Goal: Book appointment/travel/reservation

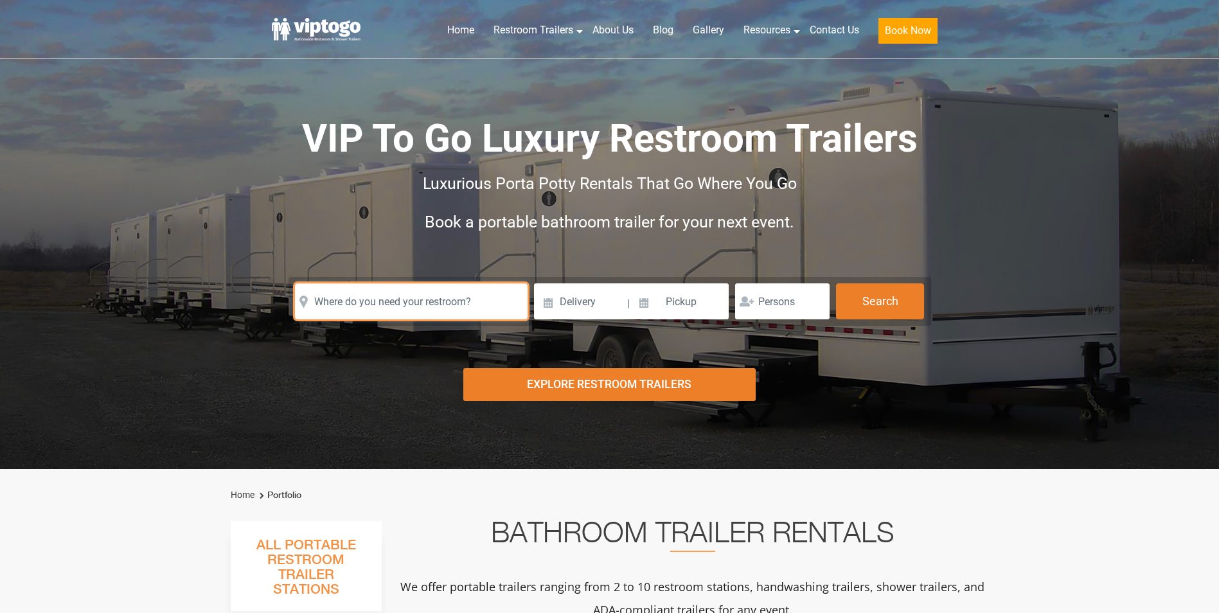
click at [387, 299] on input "text" at bounding box center [411, 301] width 233 height 36
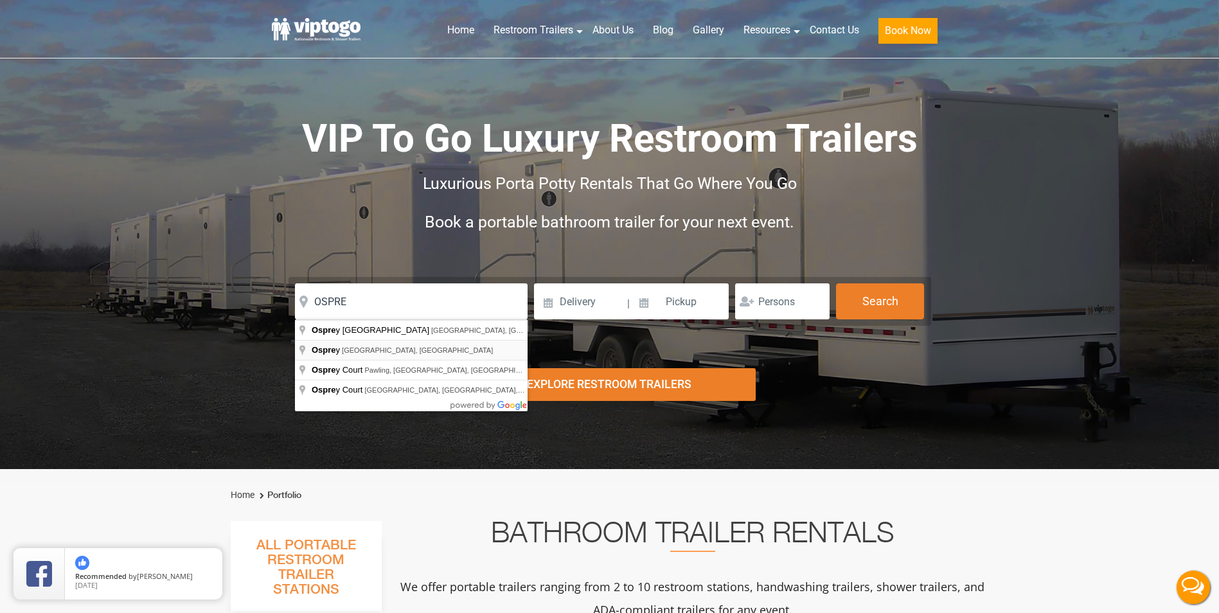
type input "Osprey, FL, USA"
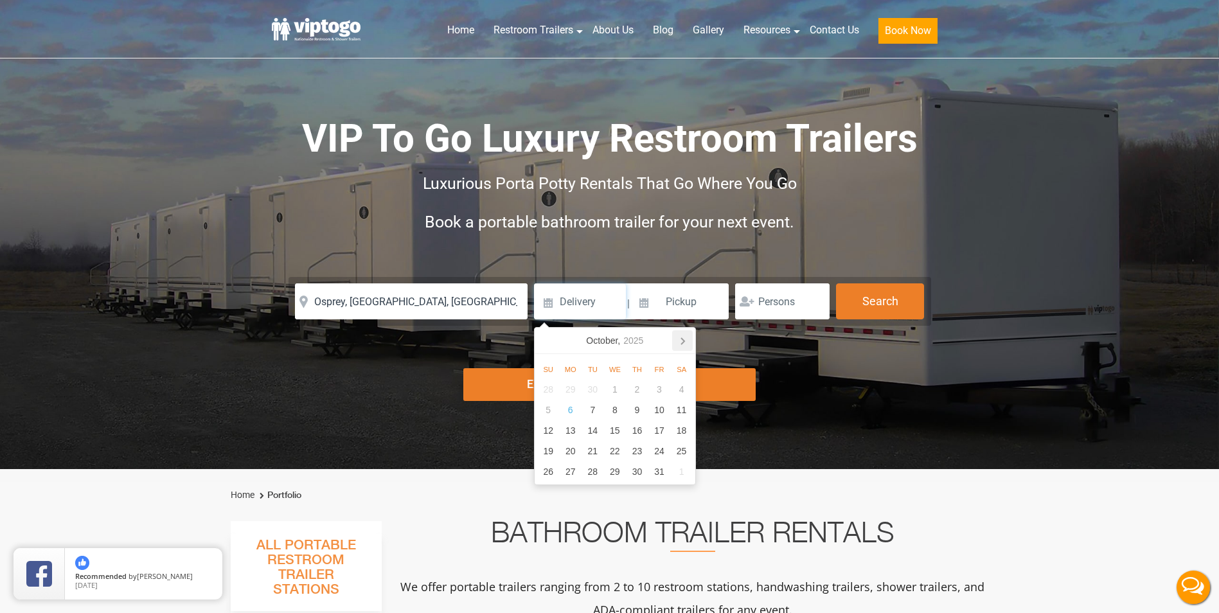
click at [691, 342] on icon at bounding box center [682, 340] width 21 height 21
click at [660, 452] on div "21" at bounding box center [659, 451] width 22 height 21
type input "11/21/2025"
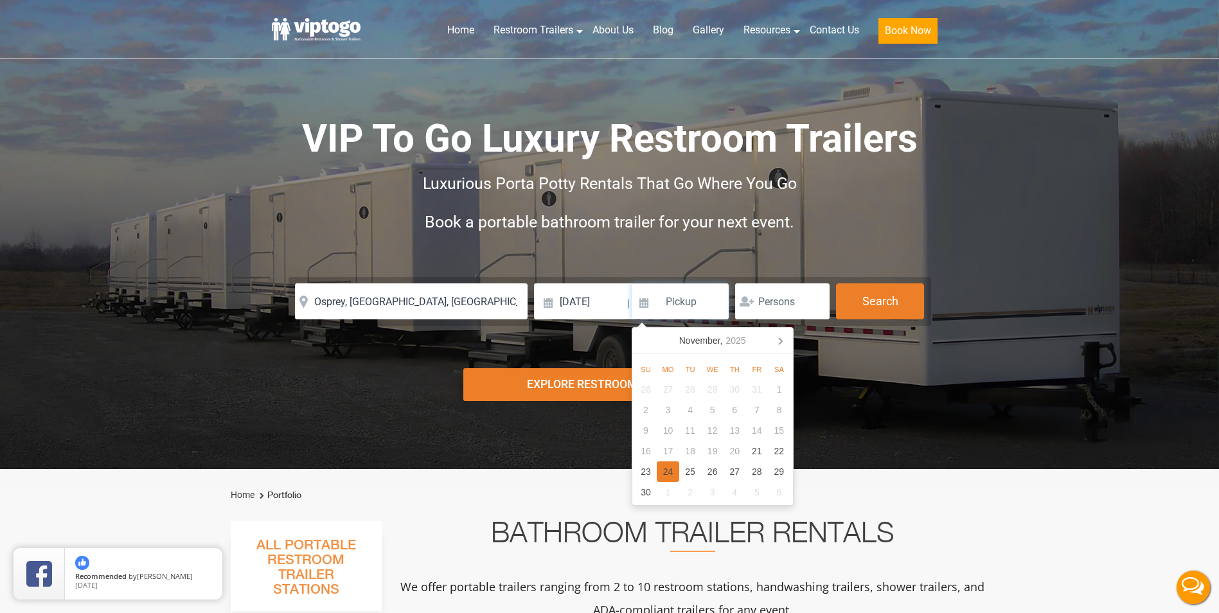
click at [671, 463] on div "24" at bounding box center [668, 471] width 22 height 21
type input "11/24/2025"
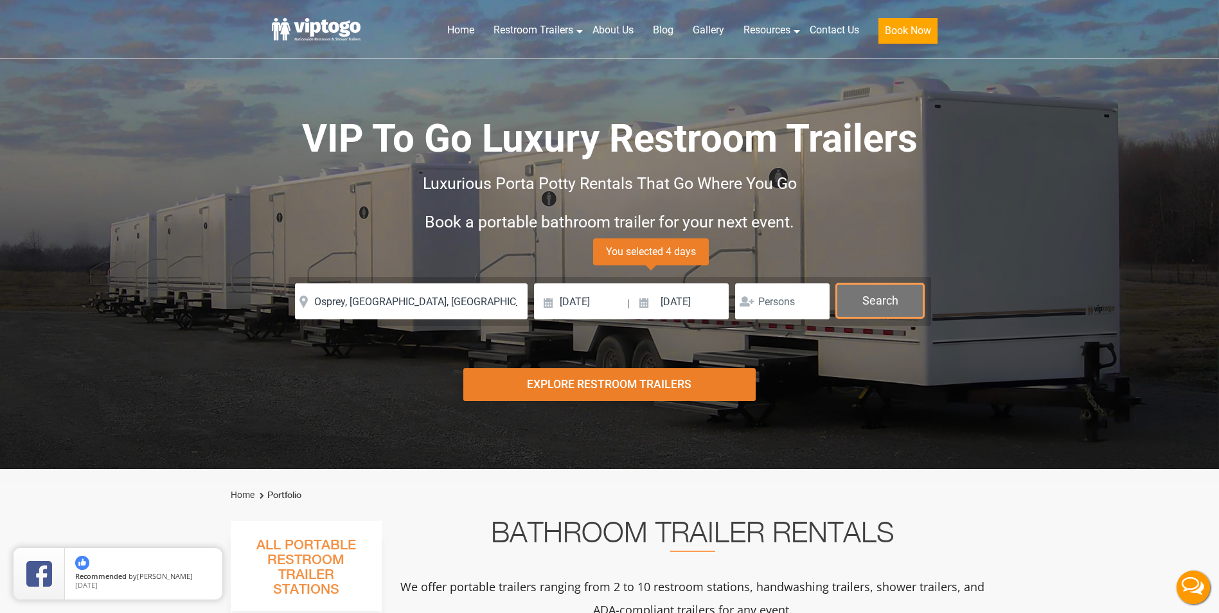
click at [880, 309] on button "Search" at bounding box center [880, 300] width 88 height 35
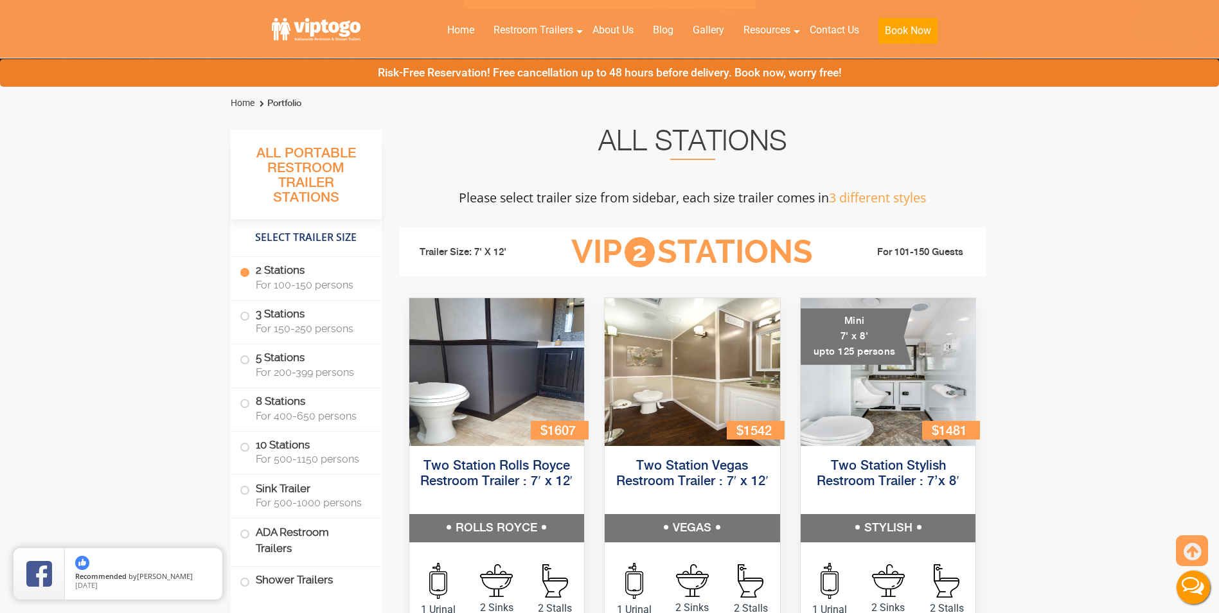
scroll to position [456, 0]
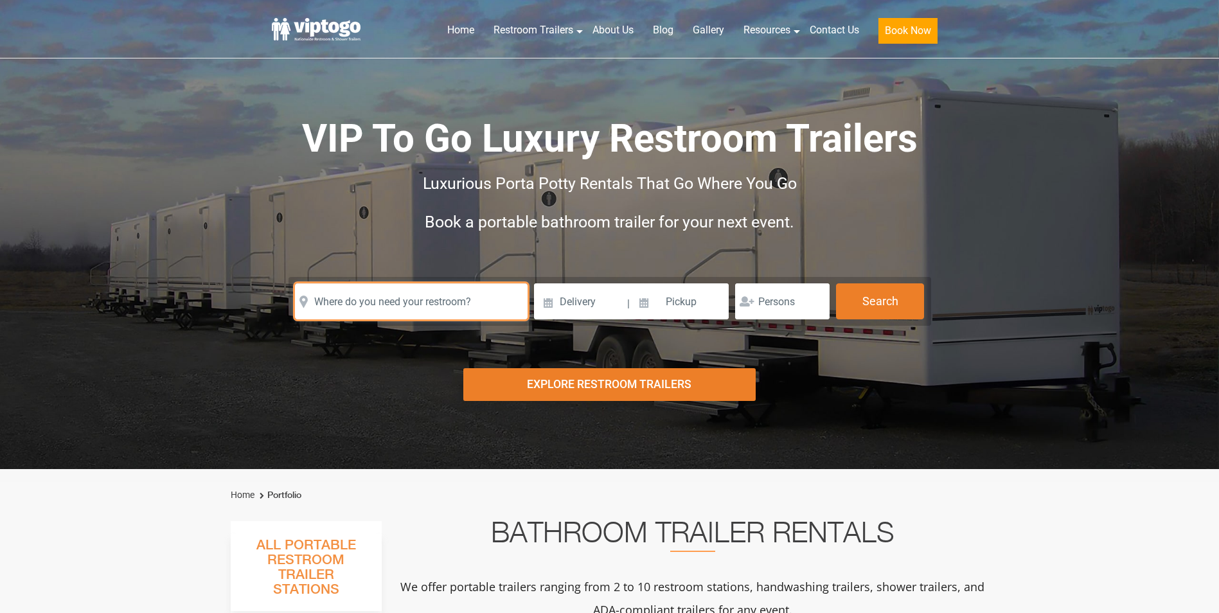
click at [387, 295] on input "text" at bounding box center [411, 301] width 233 height 36
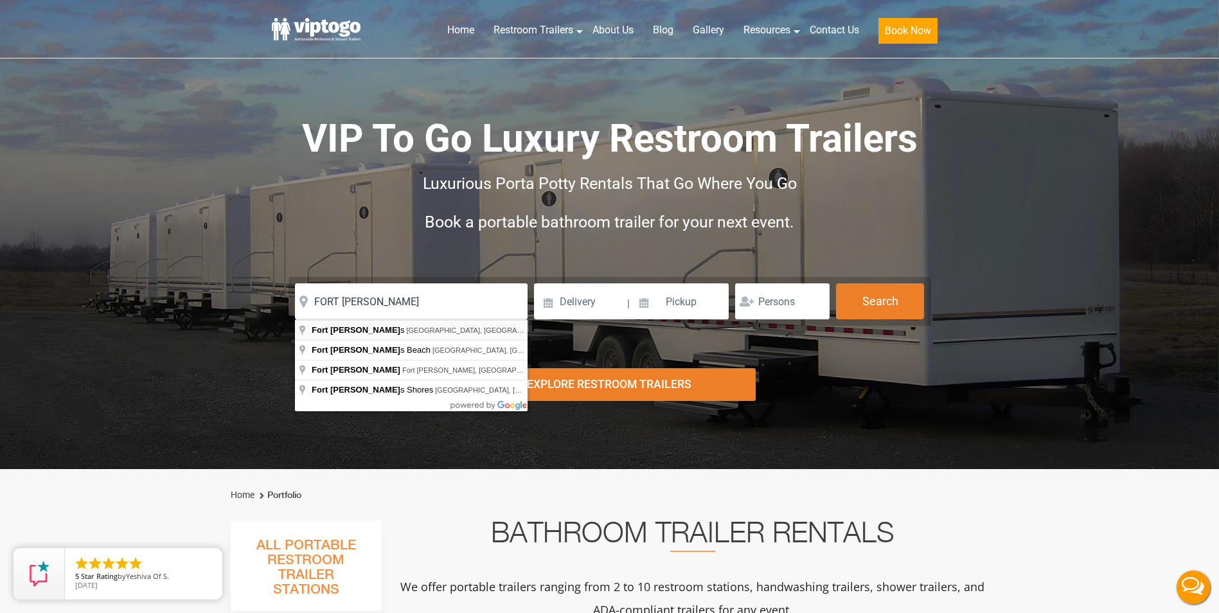
type input "[GEOGRAPHIC_DATA][PERSON_NAME], [GEOGRAPHIC_DATA], [GEOGRAPHIC_DATA]"
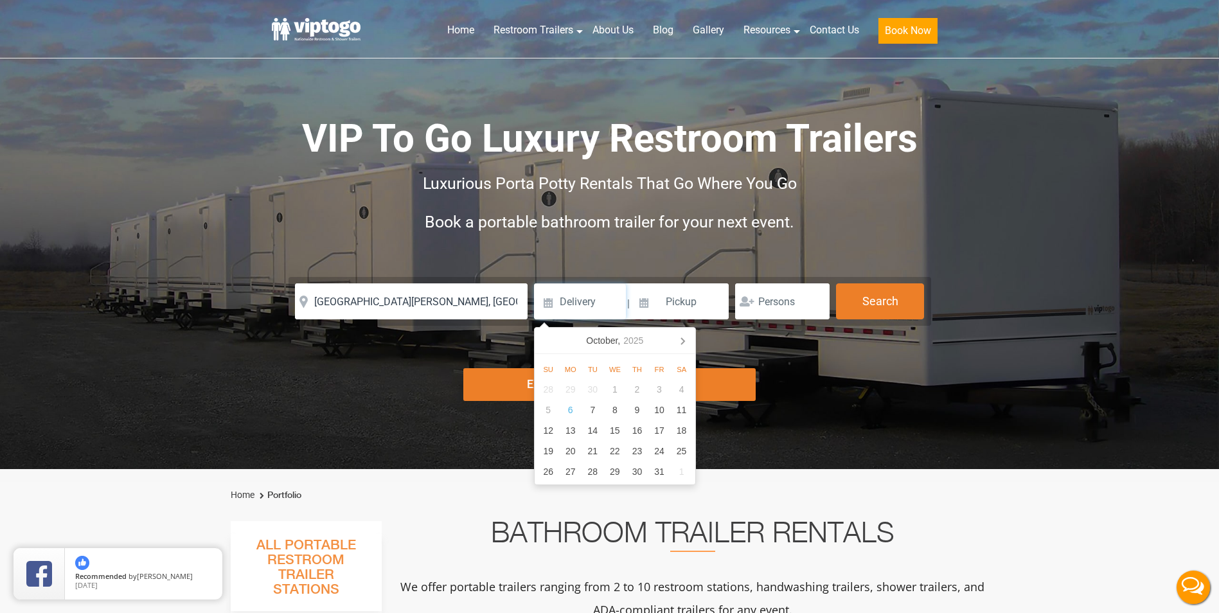
click at [549, 302] on input at bounding box center [580, 301] width 92 height 36
click at [685, 342] on icon at bounding box center [682, 340] width 21 height 21
click at [655, 408] on div "12" at bounding box center [659, 410] width 22 height 21
type input "[DATE]"
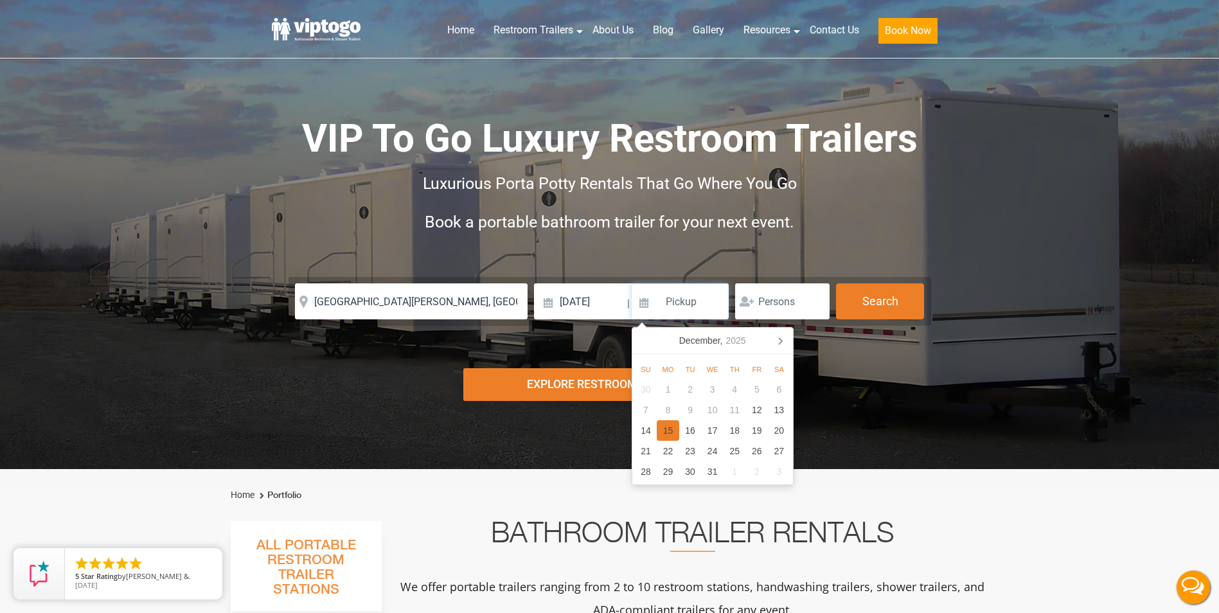
click at [673, 428] on div "15" at bounding box center [668, 430] width 22 height 21
type input "[DATE]"
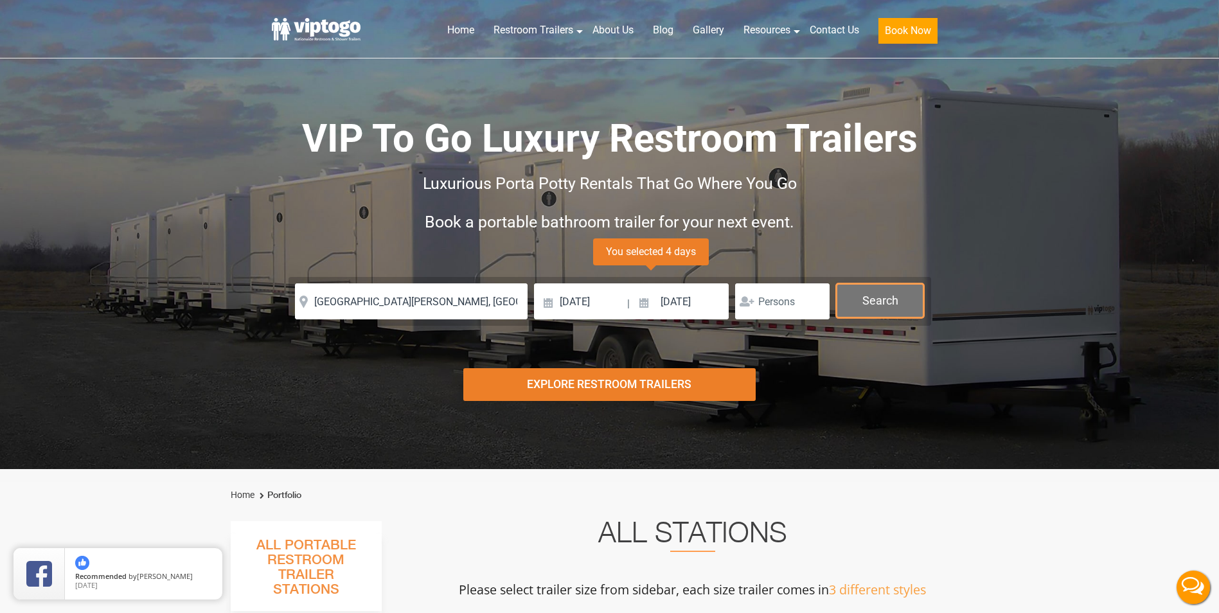
click at [872, 309] on button "Search" at bounding box center [880, 300] width 88 height 35
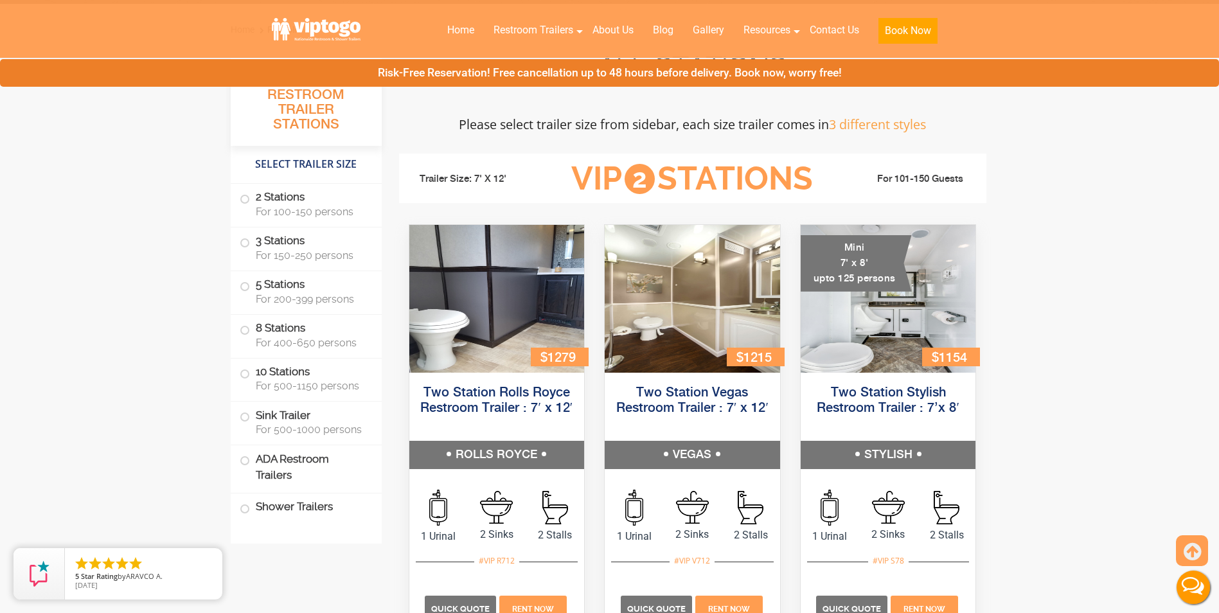
scroll to position [520, 0]
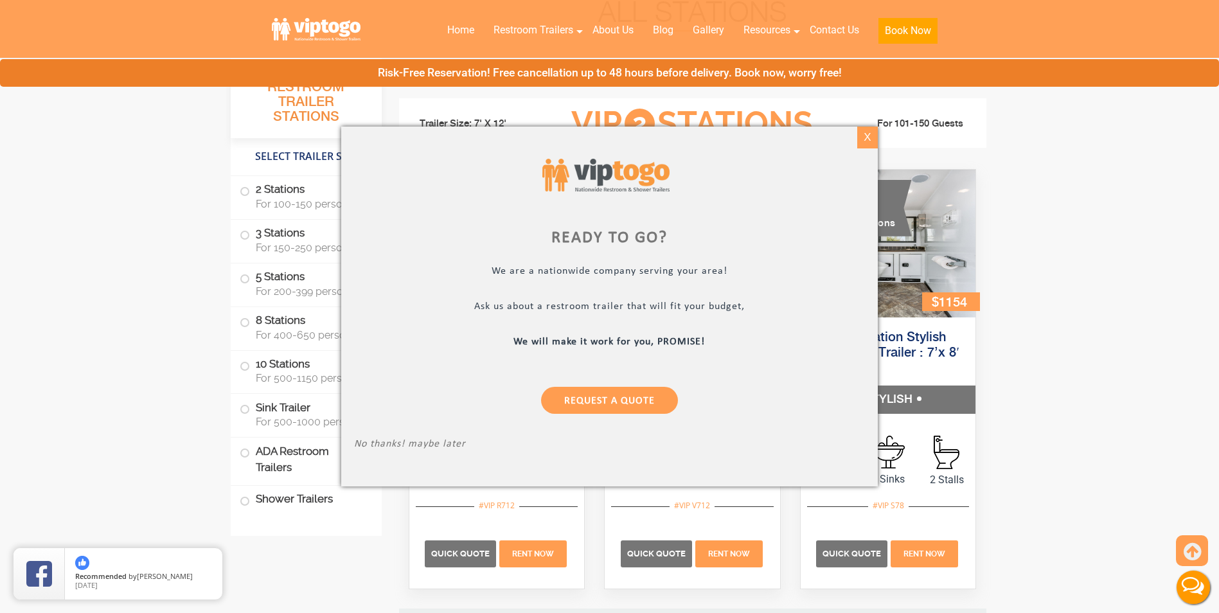
click at [867, 139] on div "X" at bounding box center [868, 138] width 20 height 22
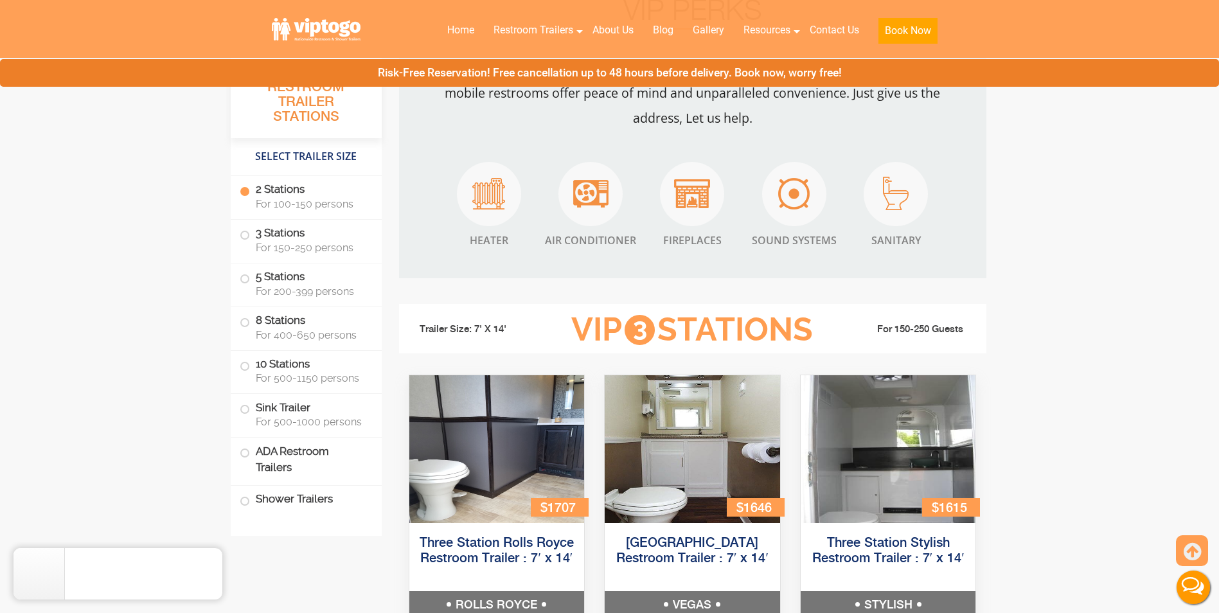
scroll to position [1420, 0]
